Goal: Find specific page/section: Find specific page/section

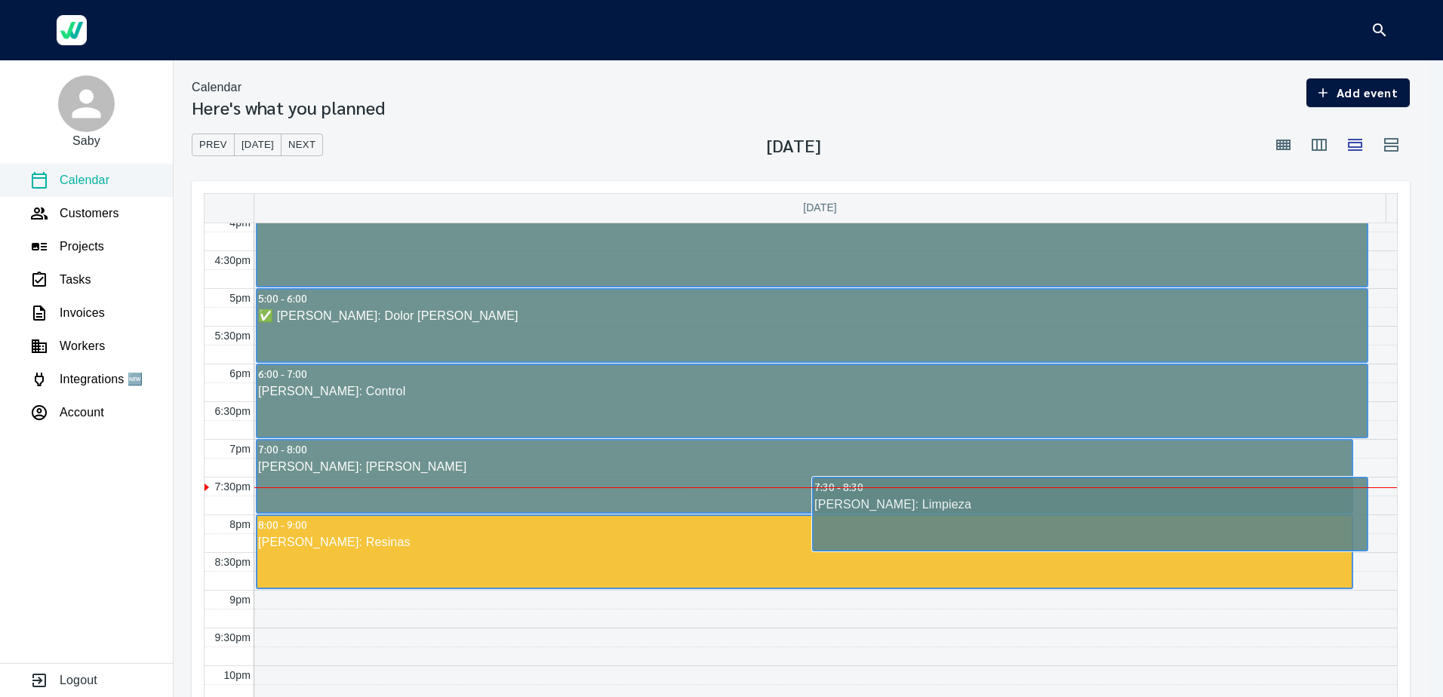
scroll to position [1237, 0]
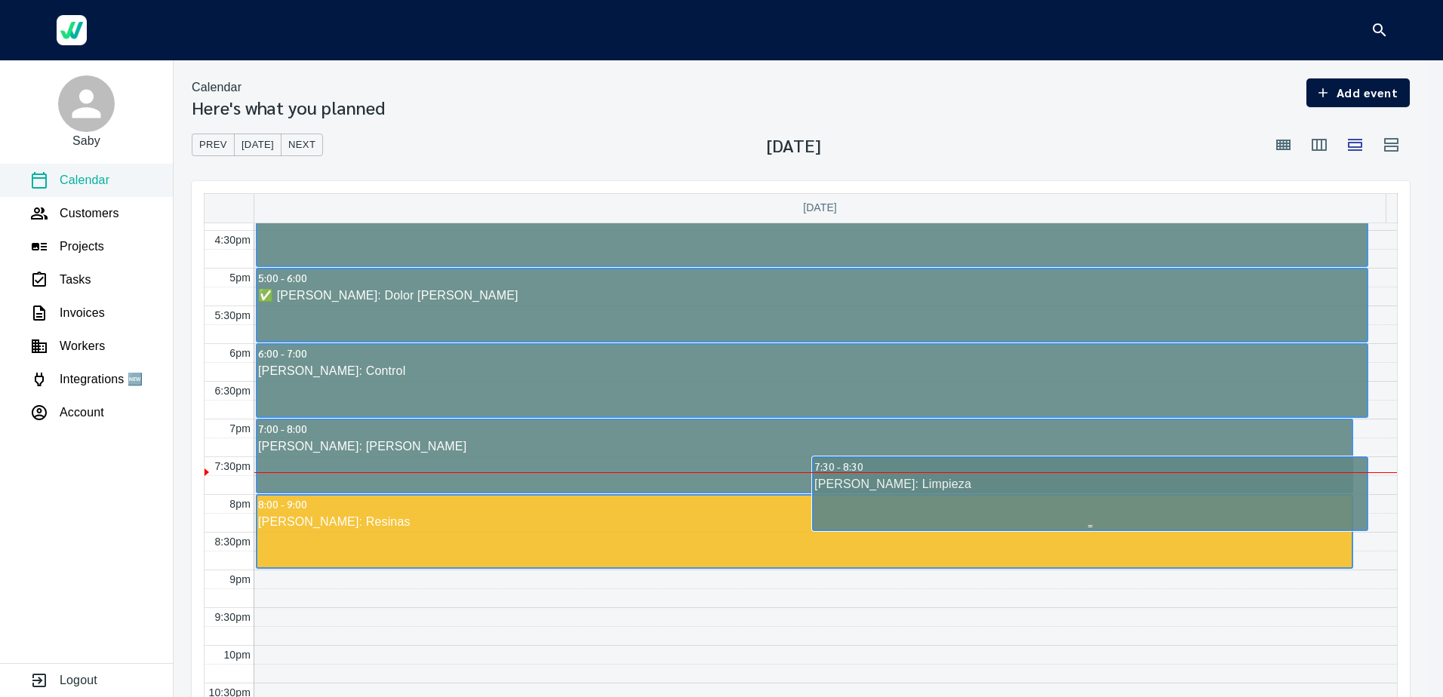
click at [863, 482] on div "Maria Vargas: Limpieza" at bounding box center [1089, 484] width 553 height 18
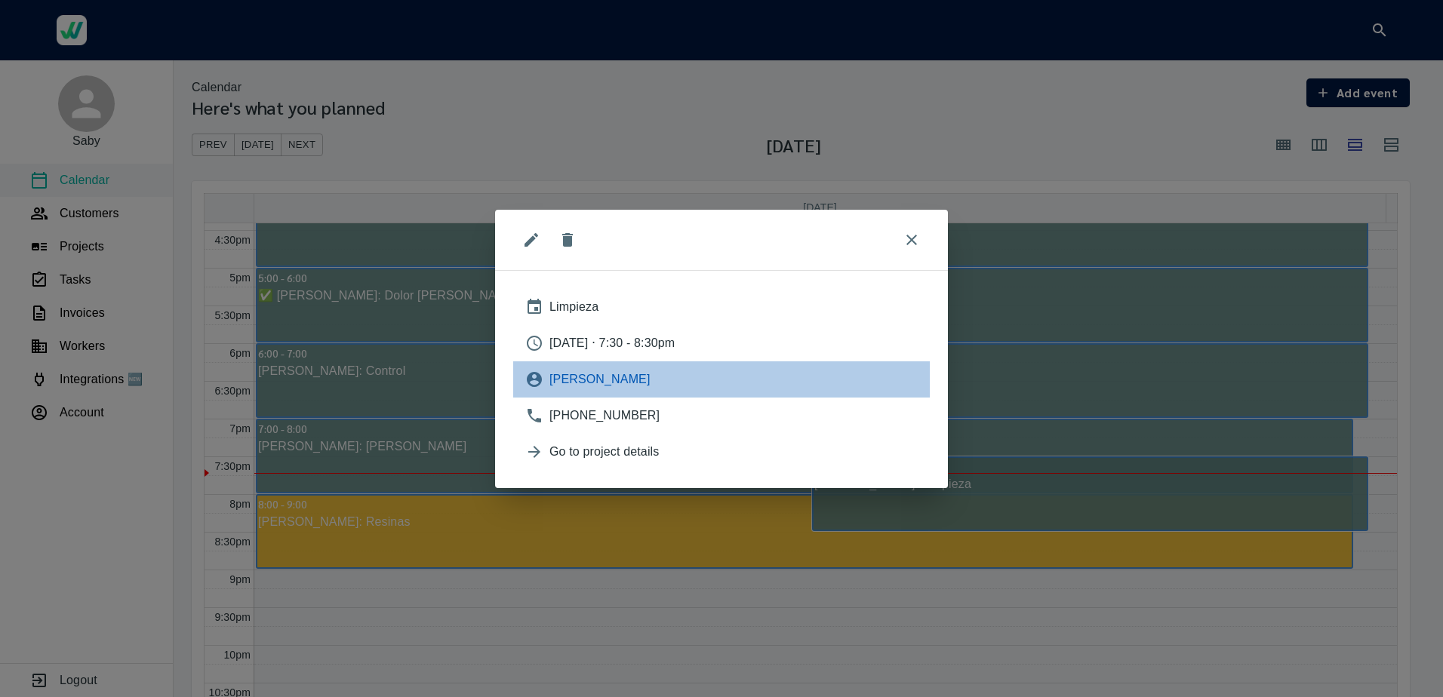
click at [582, 370] on span "Maria Vargas" at bounding box center [733, 379] width 368 height 18
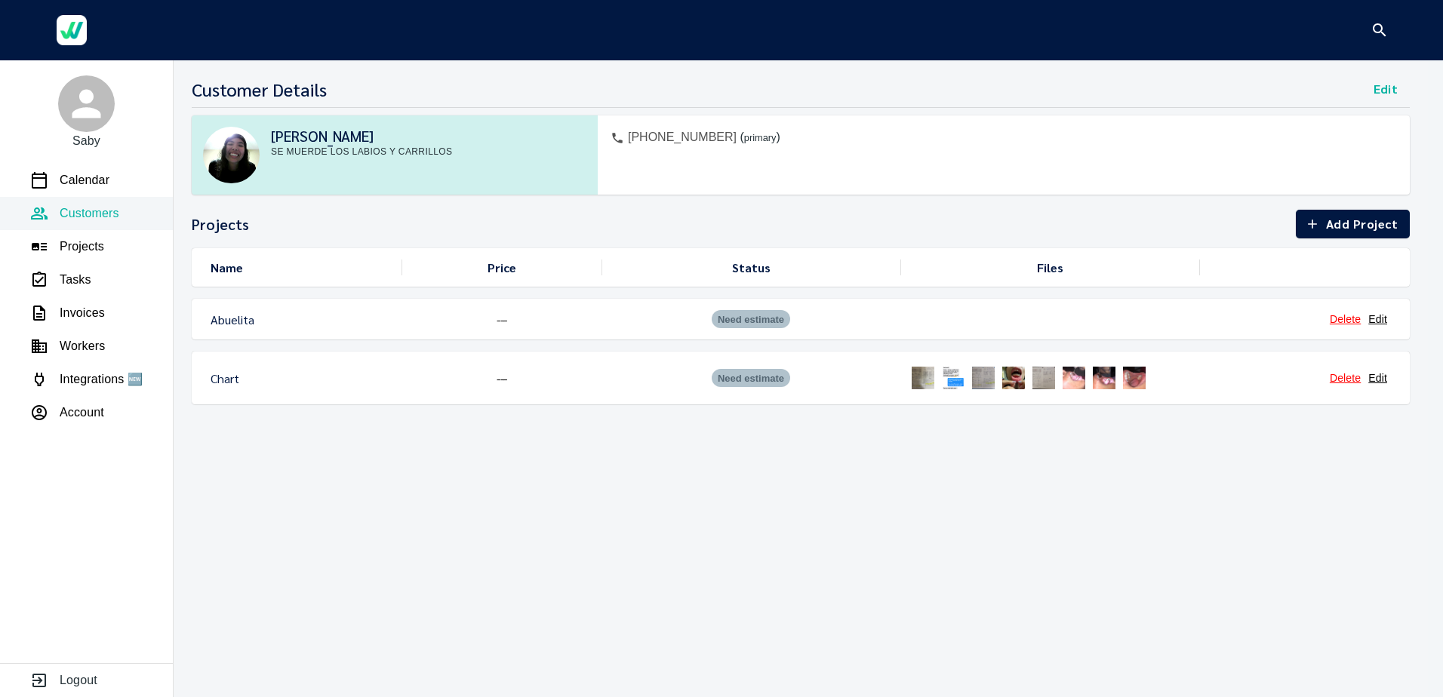
click at [880, 367] on div "Need estimate" at bounding box center [750, 378] width 299 height 30
click at [927, 380] on img at bounding box center [923, 378] width 30 height 30
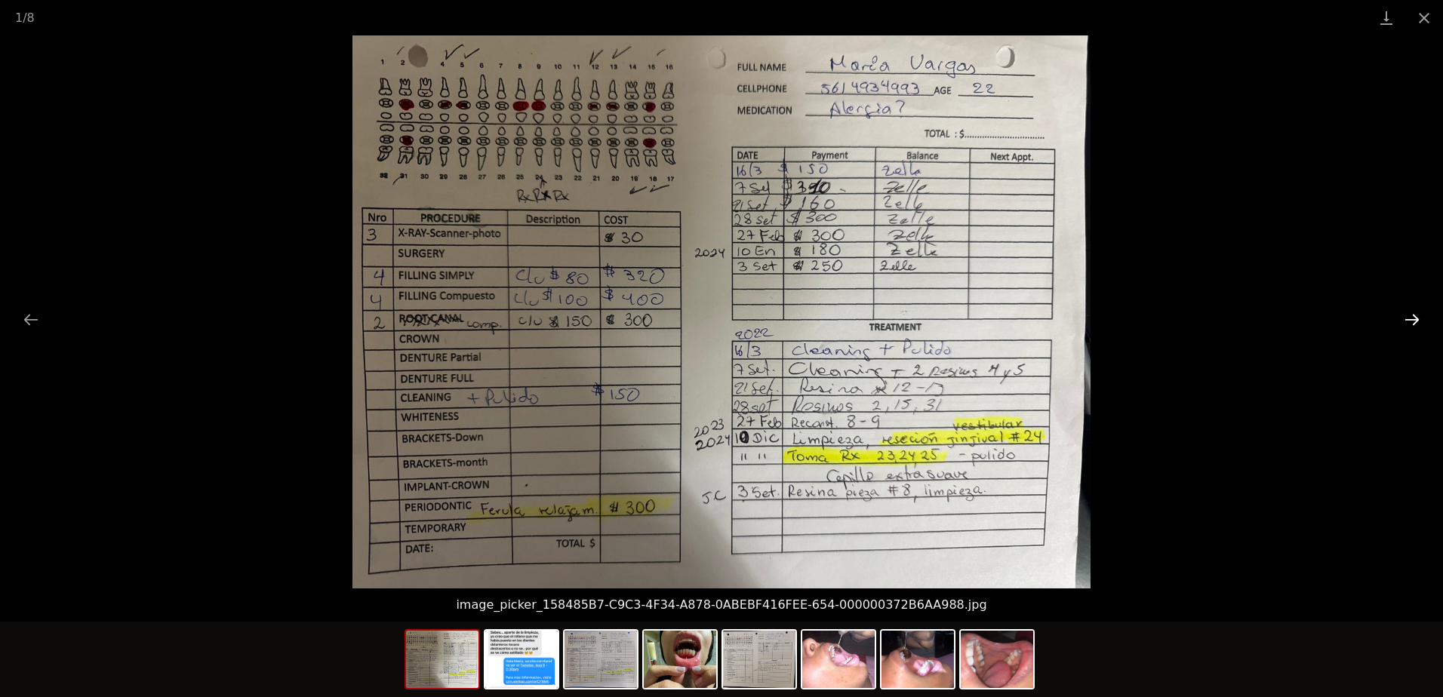
click at [1403, 318] on button "Next slide" at bounding box center [1412, 319] width 32 height 29
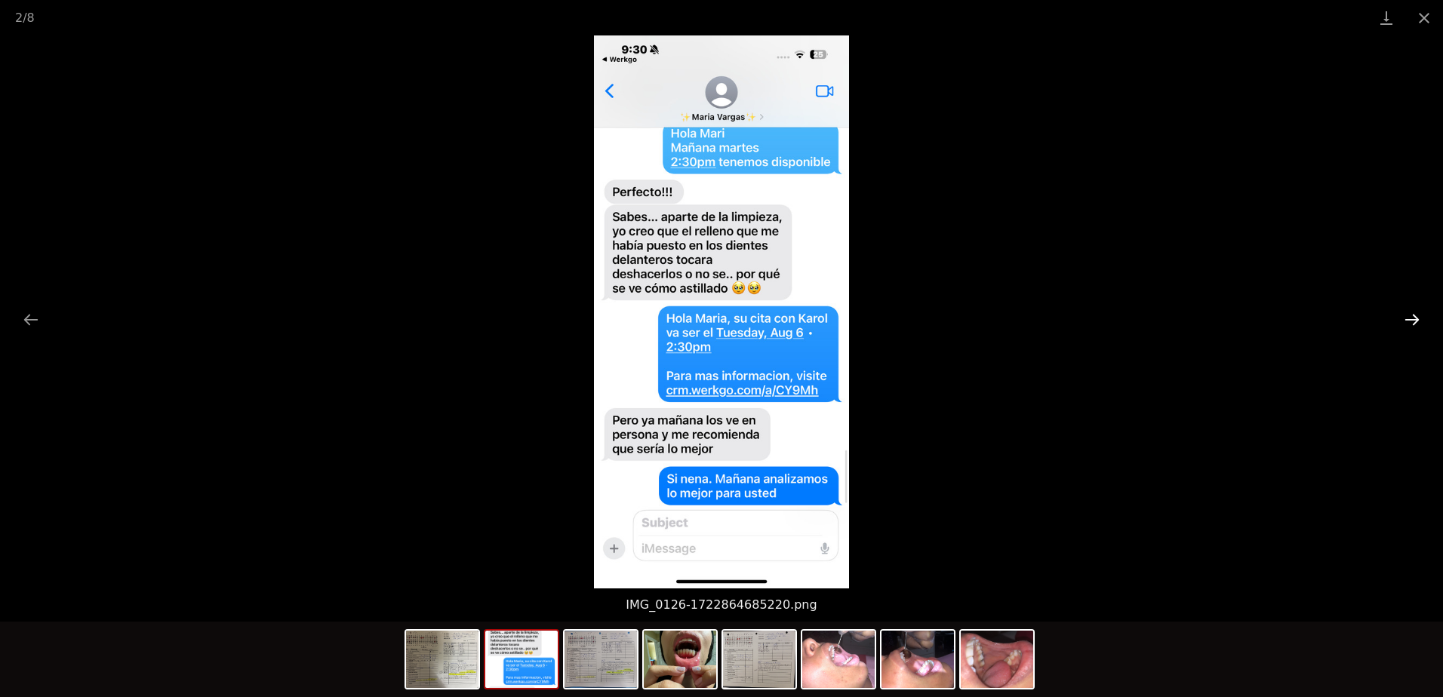
click at [1403, 318] on button "Next slide" at bounding box center [1412, 319] width 32 height 29
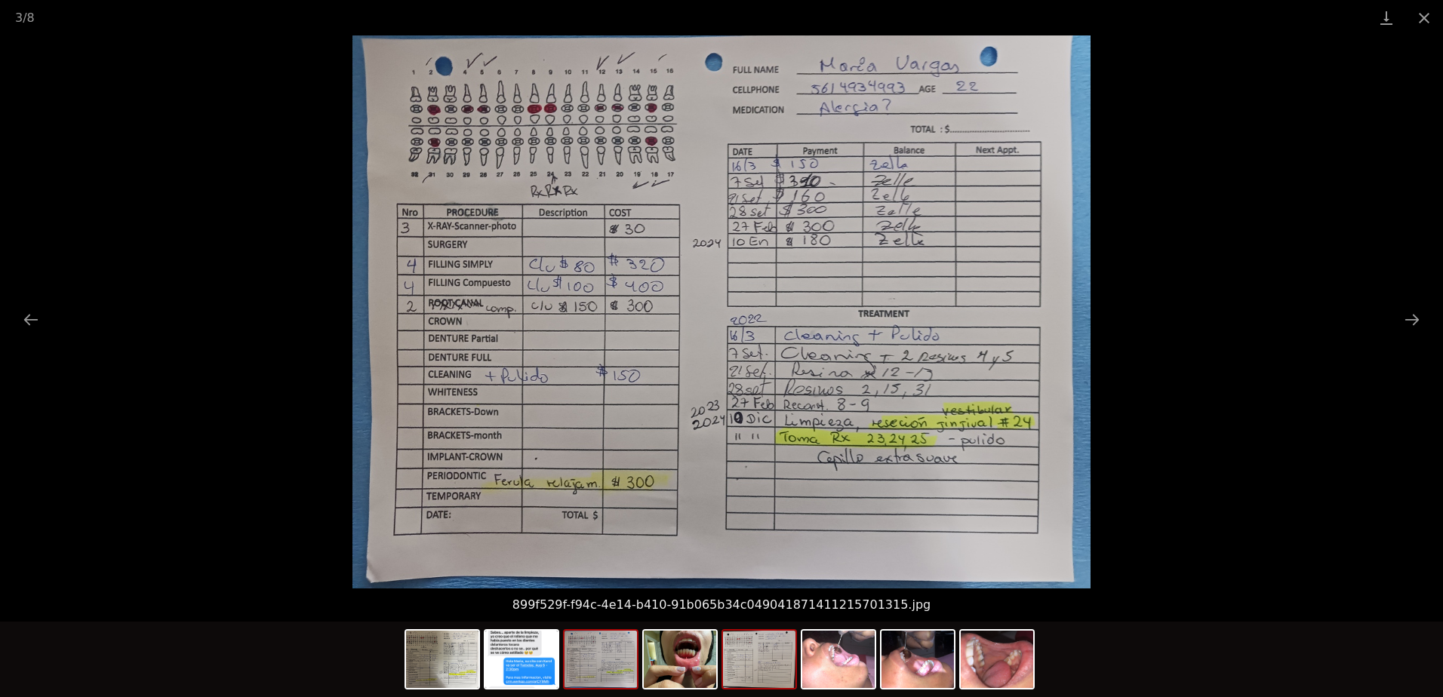
click at [756, 669] on img at bounding box center [759, 659] width 72 height 57
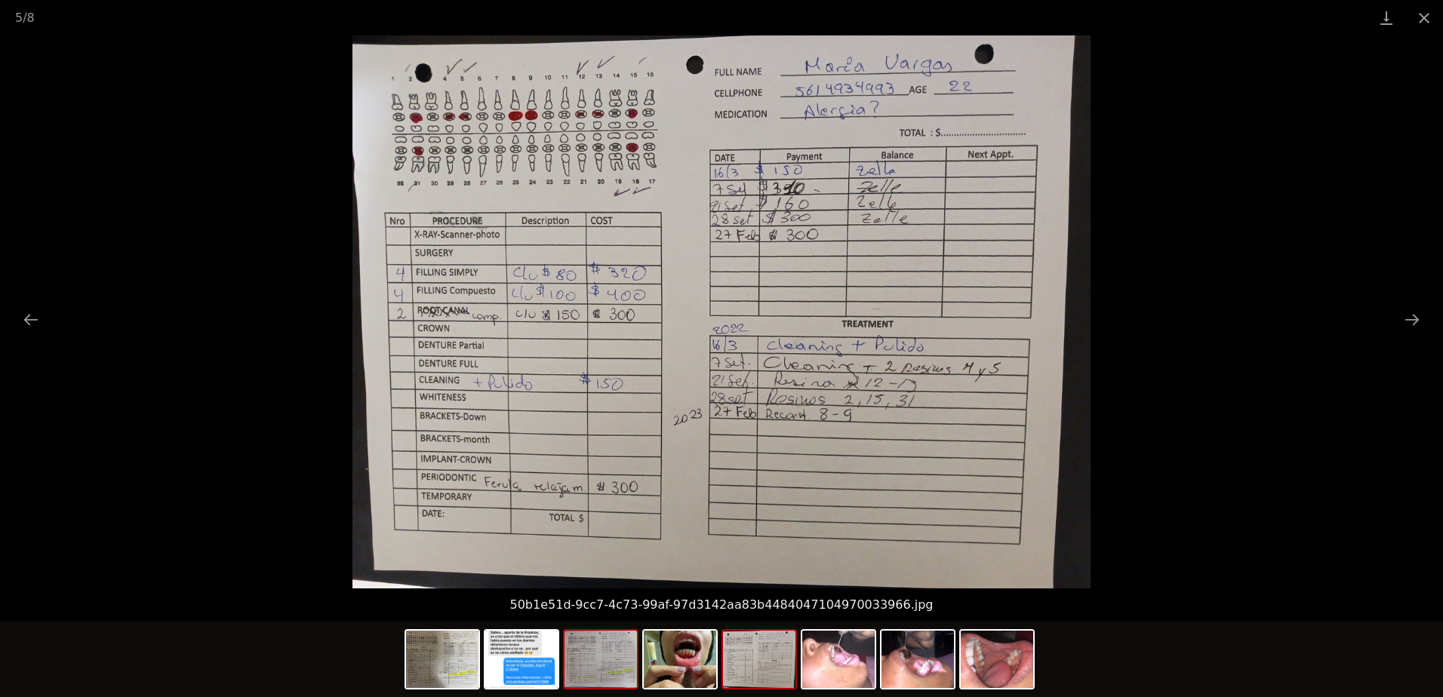
click at [590, 663] on img at bounding box center [600, 659] width 72 height 57
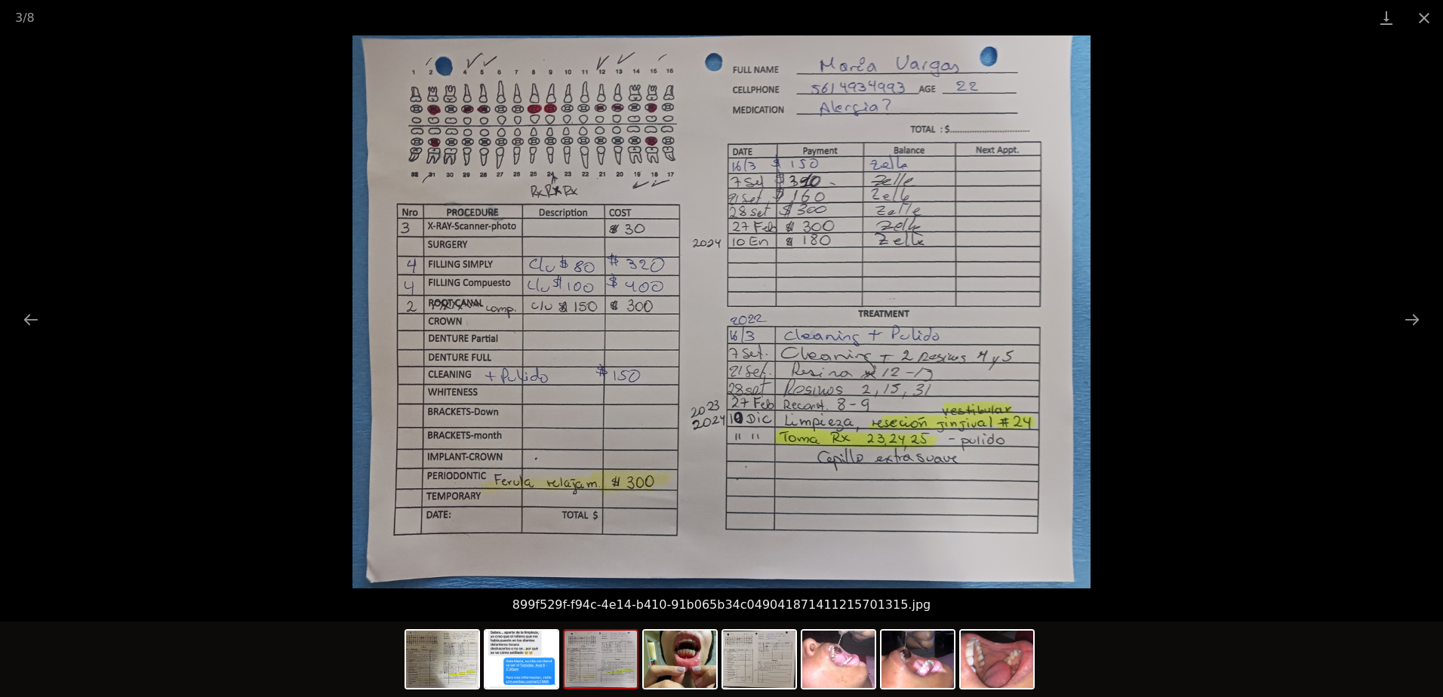
drag, startPoint x: 589, startPoint y: 279, endPoint x: 767, endPoint y: 276, distance: 178.1
click at [707, 289] on img at bounding box center [720, 311] width 737 height 553
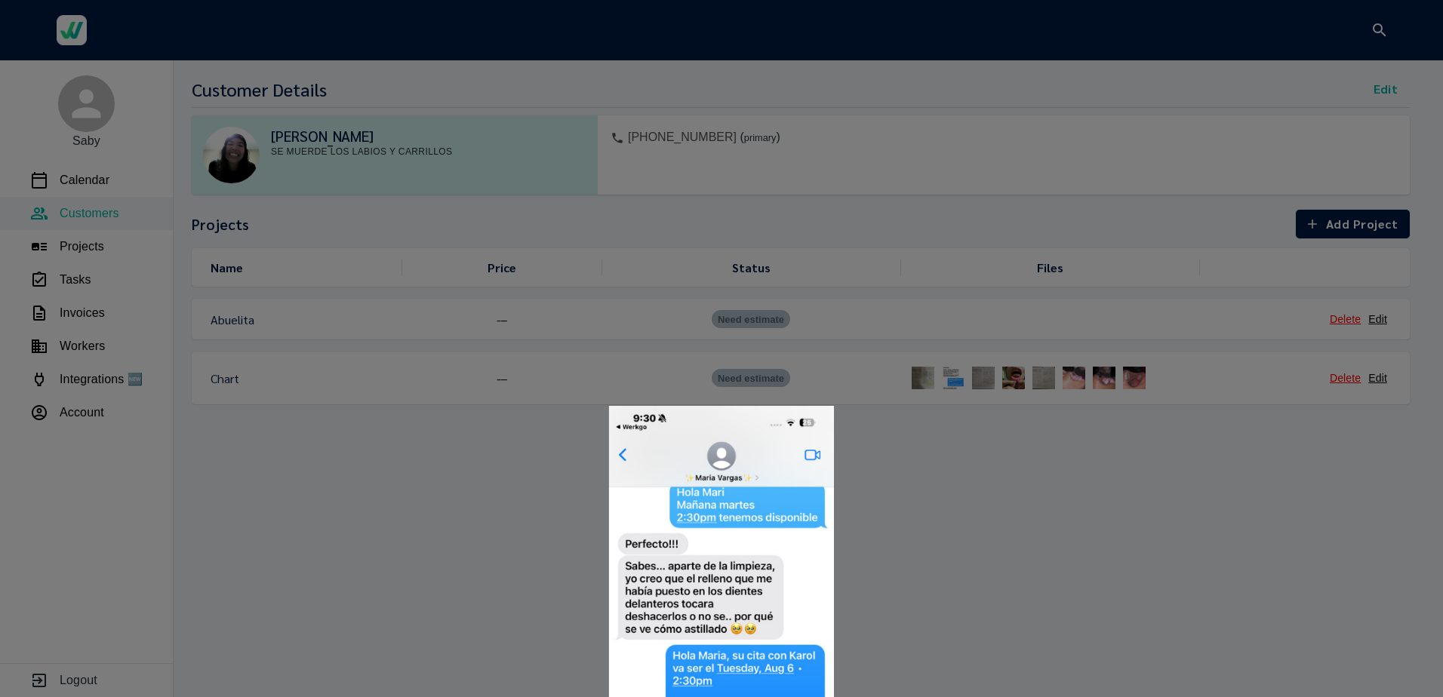
drag, startPoint x: 392, startPoint y: 708, endPoint x: -3, endPoint y: 736, distance: 395.5
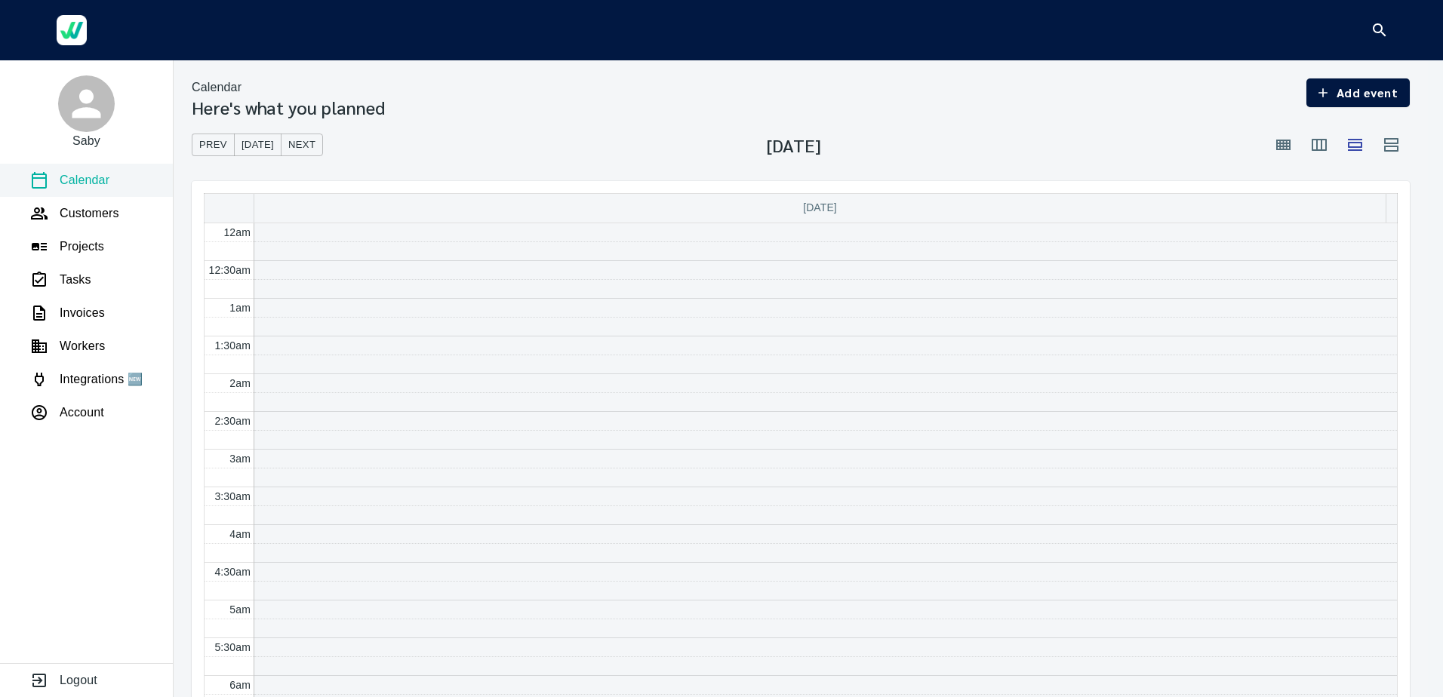
scroll to position [453, 0]
